Goal: Find specific page/section: Find specific page/section

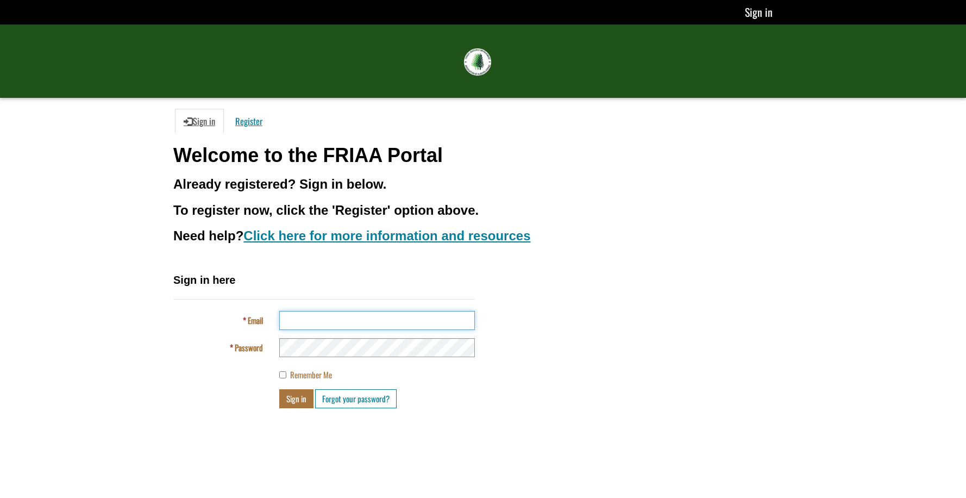
type input "**********"
click at [296, 396] on button "Sign in" at bounding box center [296, 398] width 34 height 19
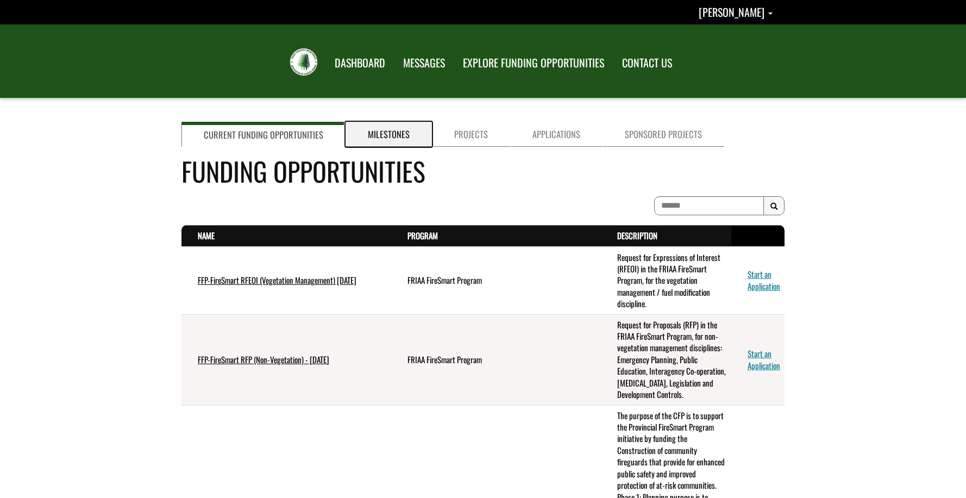
click at [370, 124] on link "Milestones" at bounding box center [389, 134] width 86 height 25
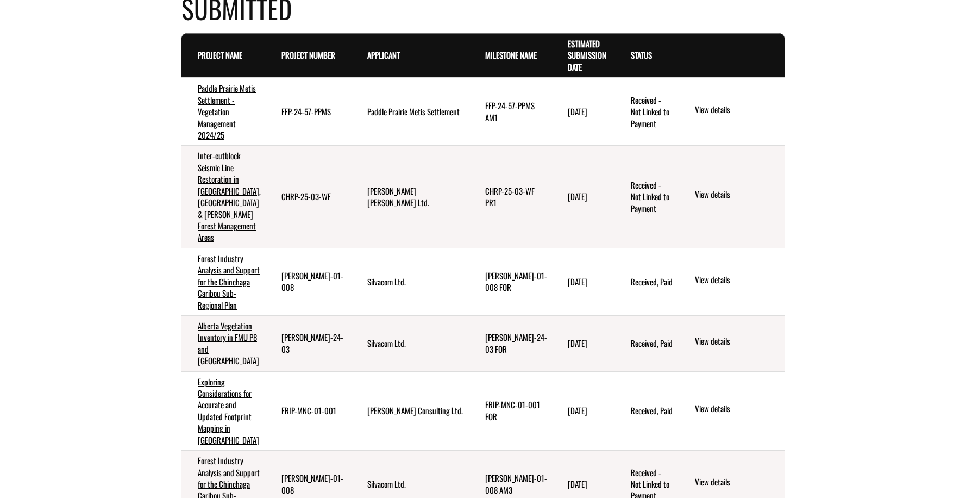
scroll to position [1359, 0]
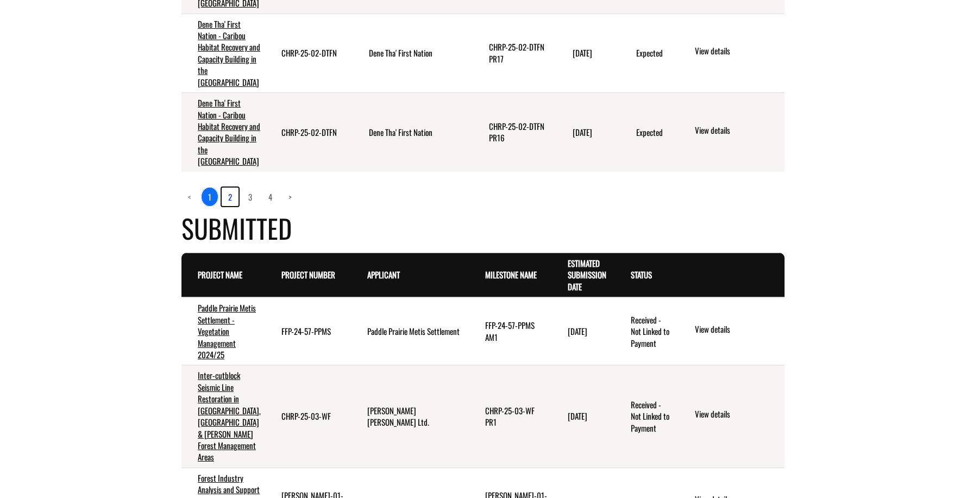
click at [232, 206] on link "2" at bounding box center [230, 197] width 17 height 18
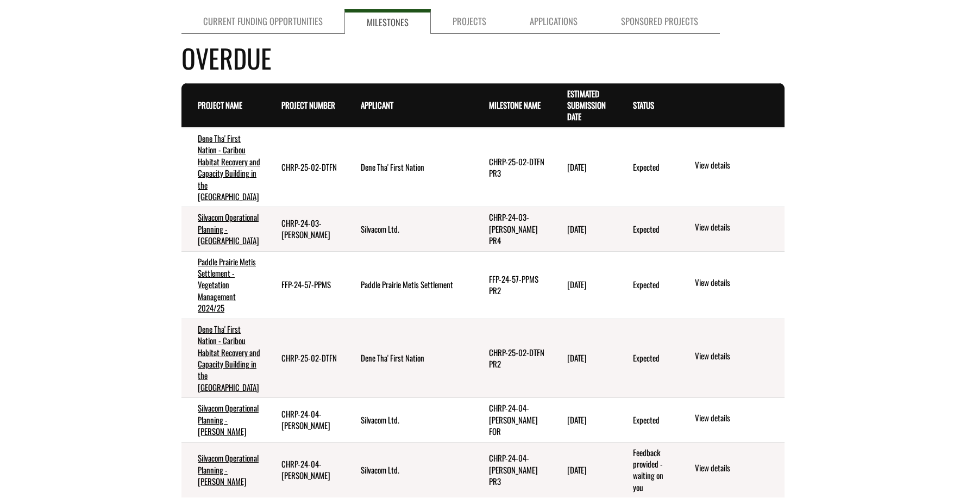
scroll to position [0, 0]
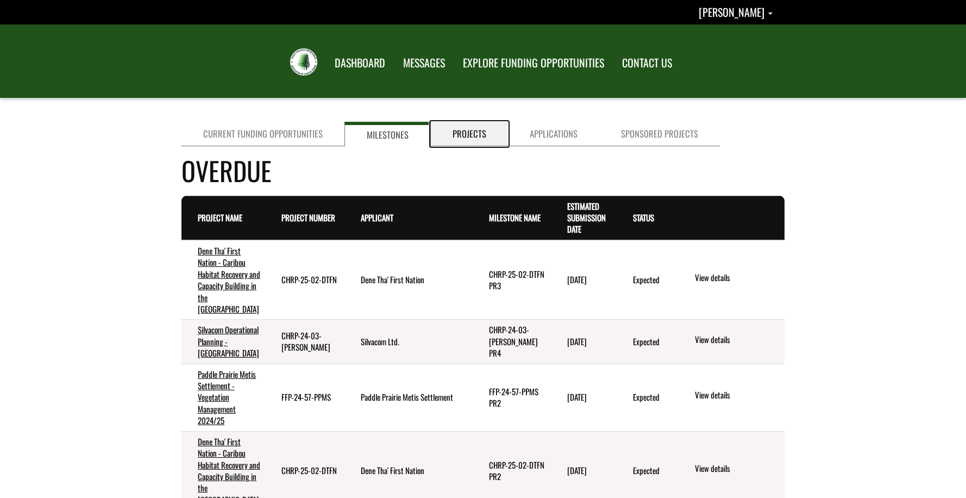
click at [465, 133] on link "Projects" at bounding box center [469, 134] width 77 height 24
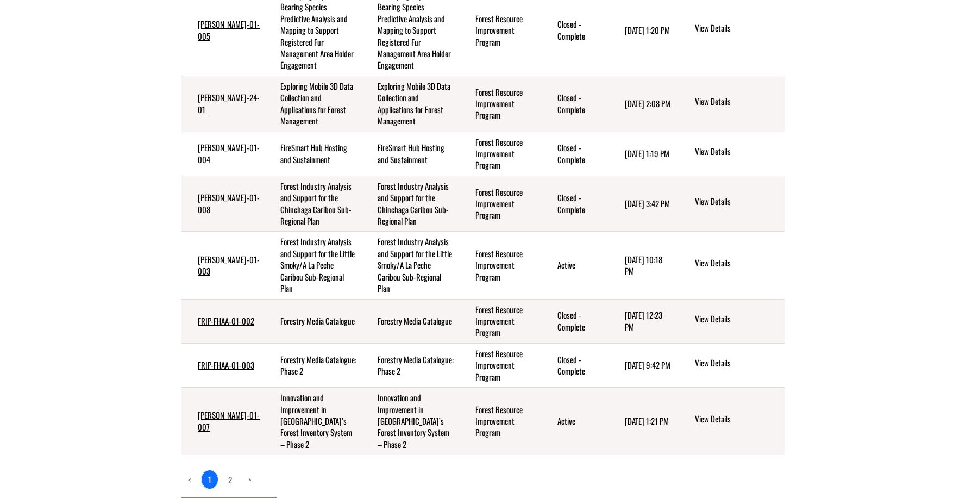
scroll to position [326, 0]
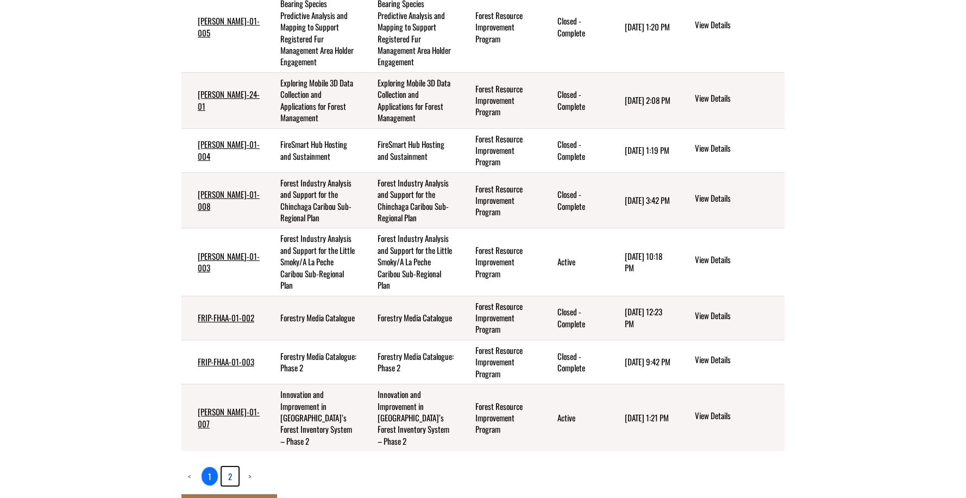
click at [227, 469] on link "2" at bounding box center [230, 476] width 17 height 18
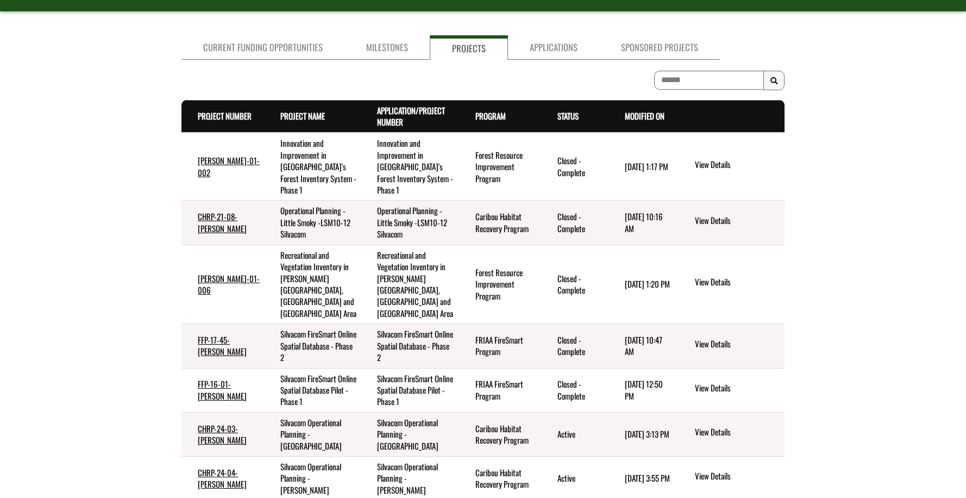
scroll to position [0, 0]
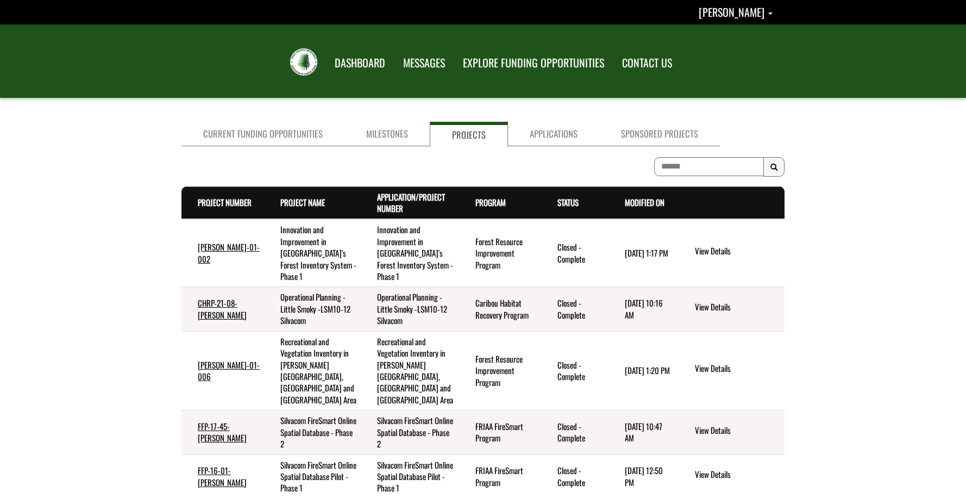
click at [126, 261] on div "Current Funding Opportunities Milestones Projects Applications Sponsored Projec…" at bounding box center [483, 451] width 966 height 668
click at [633, 138] on link "Sponsored Projects" at bounding box center [660, 134] width 121 height 24
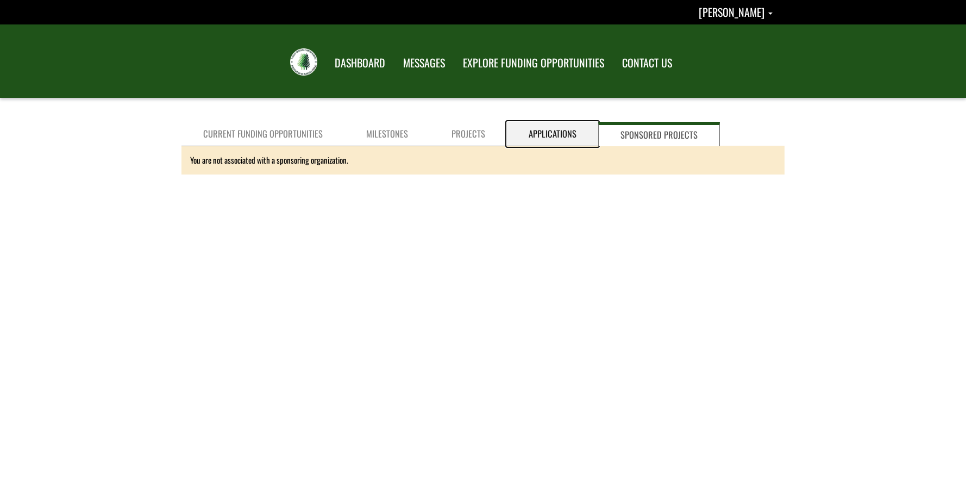
click at [545, 135] on link "Applications" at bounding box center [552, 134] width 91 height 24
